Goal: Information Seeking & Learning: Learn about a topic

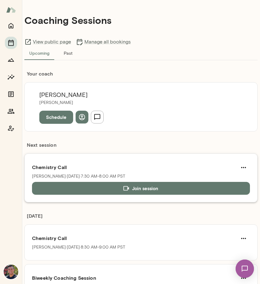
scroll to position [7, 0]
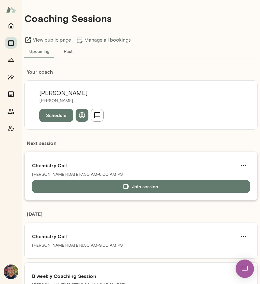
click at [84, 168] on h6 "Chemistry Call" at bounding box center [141, 165] width 218 height 7
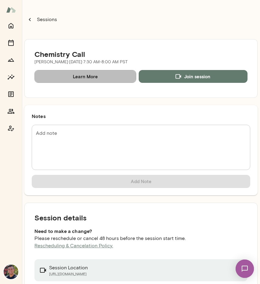
click at [82, 75] on link "Learn More" at bounding box center [86, 76] width 102 height 13
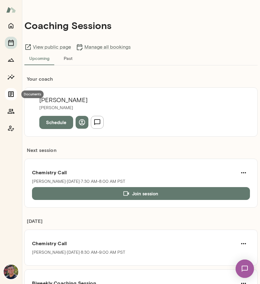
click at [9, 90] on button "Documents" at bounding box center [11, 94] width 12 height 12
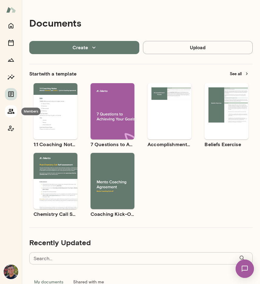
click at [9, 107] on icon "Members" at bounding box center [10, 110] width 7 height 7
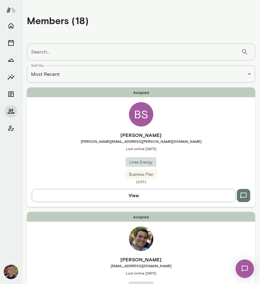
click at [140, 115] on div "BS" at bounding box center [141, 114] width 24 height 24
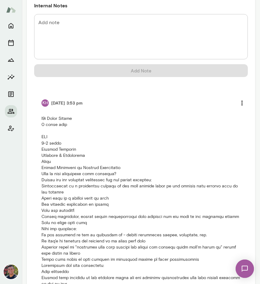
scroll to position [516, 0]
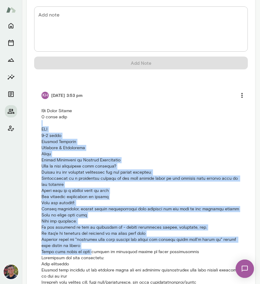
drag, startPoint x: 41, startPoint y: 121, endPoint x: 91, endPoint y: 248, distance: 136.4
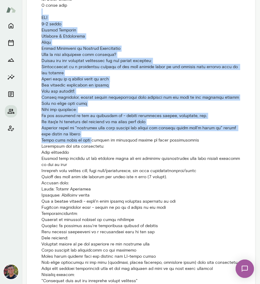
scroll to position [635, 0]
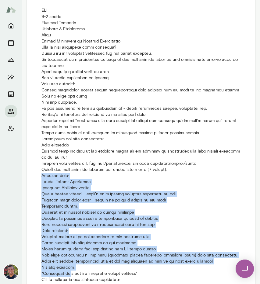
drag, startPoint x: 38, startPoint y: 176, endPoint x: 67, endPoint y: 269, distance: 97.9
click at [67, 270] on li "KH [DATE] 3:53 pm" at bounding box center [141, 276] width 214 height 627
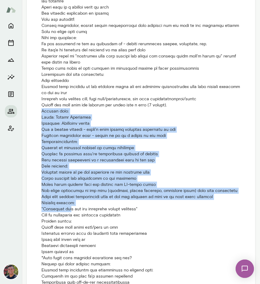
scroll to position [700, 0]
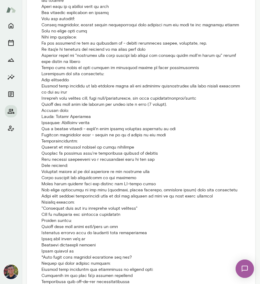
click at [72, 214] on p at bounding box center [141, 220] width 199 height 593
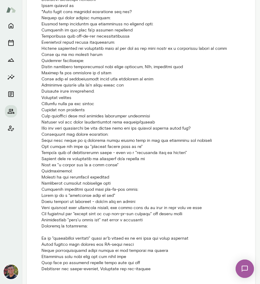
scroll to position [960, 0]
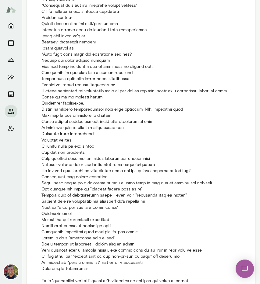
scroll to position [897, 0]
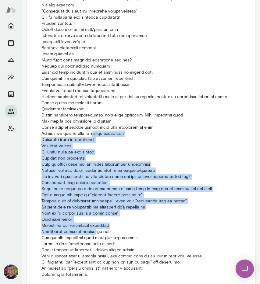
drag, startPoint x: 91, startPoint y: 133, endPoint x: 93, endPoint y: 230, distance: 97.1
click at [93, 230] on p at bounding box center [141, 23] width 199 height 593
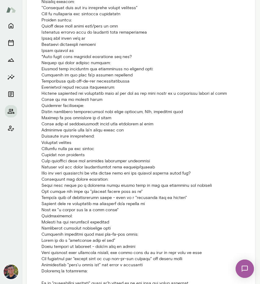
scroll to position [907, 0]
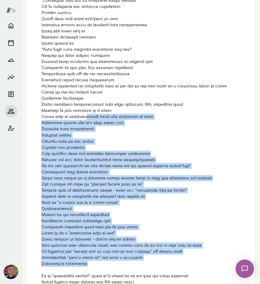
drag, startPoint x: 89, startPoint y: 264, endPoint x: 86, endPoint y: 118, distance: 146.3
click at [86, 117] on p at bounding box center [141, 12] width 199 height 593
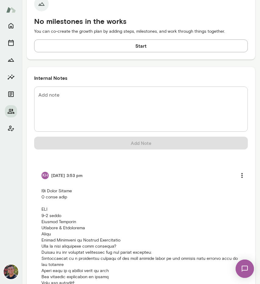
scroll to position [464, 0]
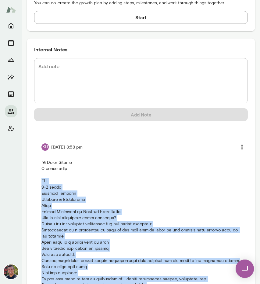
copy p "YOE 0-5 years Primary Function Strategy & Operations Title Senior Associate of …"
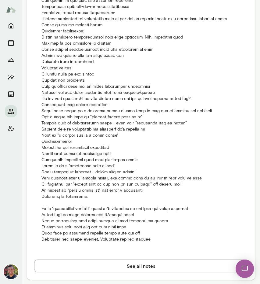
drag, startPoint x: 129, startPoint y: 167, endPoint x: 35, endPoint y: 165, distance: 93.8
copy p "Likes to be a "visionary kind of guy""
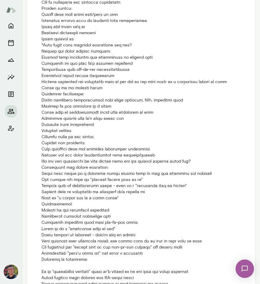
scroll to position [867, 0]
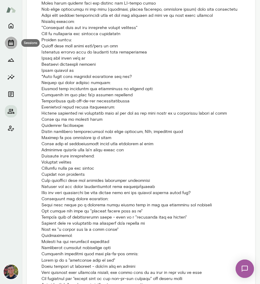
click at [7, 46] on button "Sessions" at bounding box center [11, 43] width 12 height 12
